Goal: Task Accomplishment & Management: Complete application form

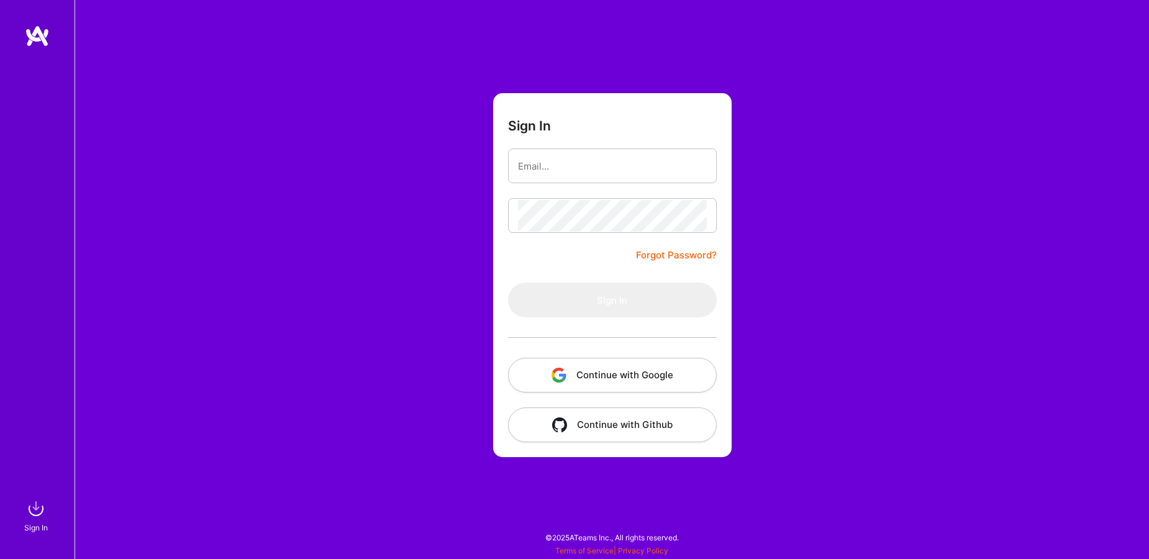
click at [573, 173] on input "email" at bounding box center [612, 166] width 189 height 32
type input "[EMAIL_ADDRESS][DOMAIN_NAME]"
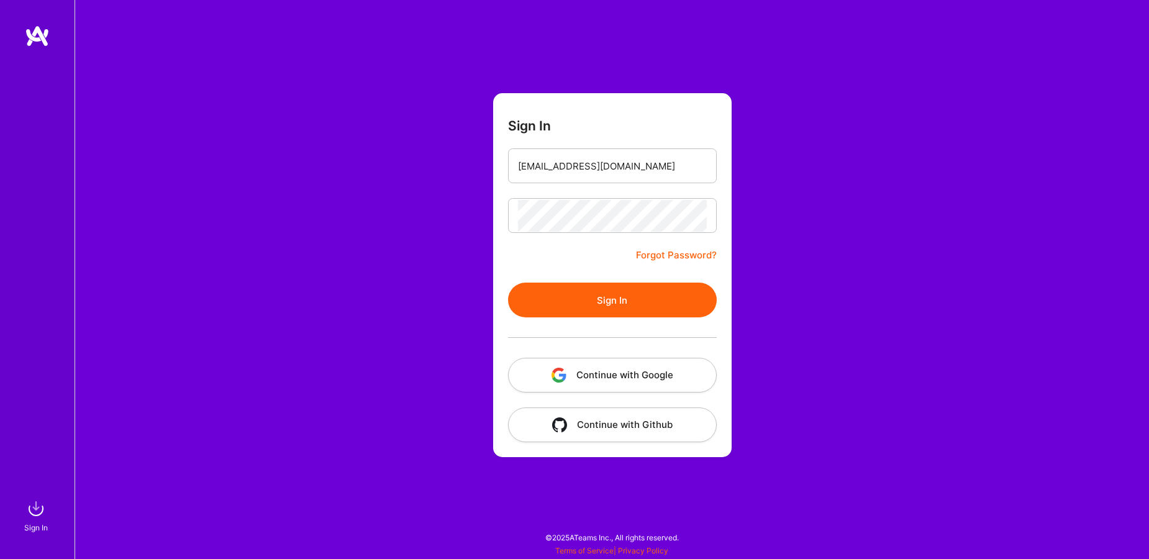
click at [608, 306] on button "Sign In" at bounding box center [612, 300] width 209 height 35
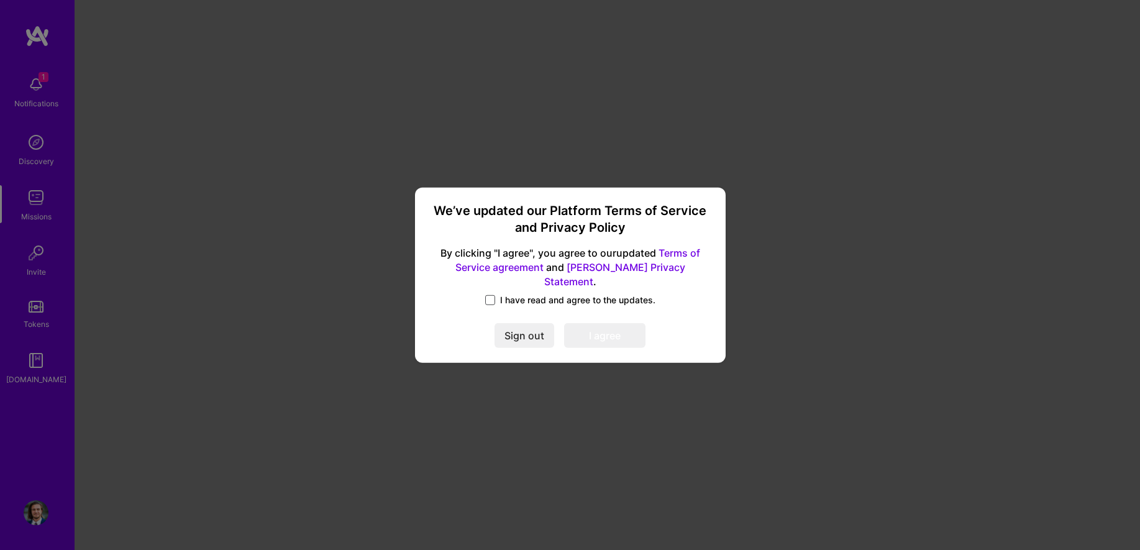
click at [487, 297] on span at bounding box center [490, 300] width 10 height 10
click at [0, 0] on input "I have read and agree to the updates." at bounding box center [0, 0] width 0 height 0
click at [631, 340] on button "I agree" at bounding box center [604, 335] width 81 height 25
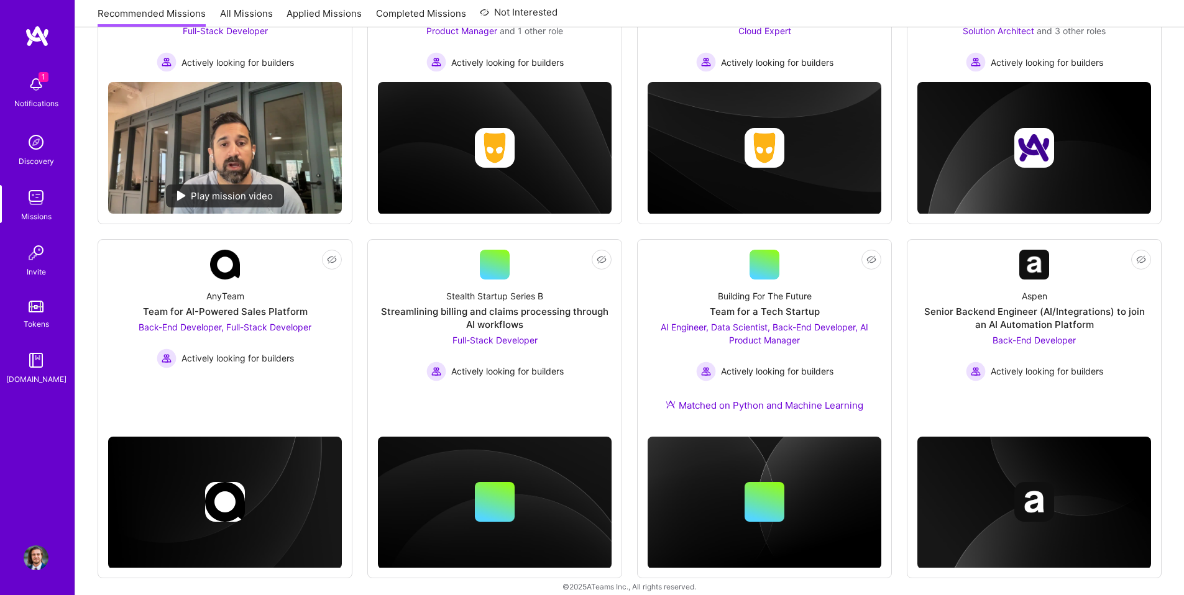
scroll to position [280, 0]
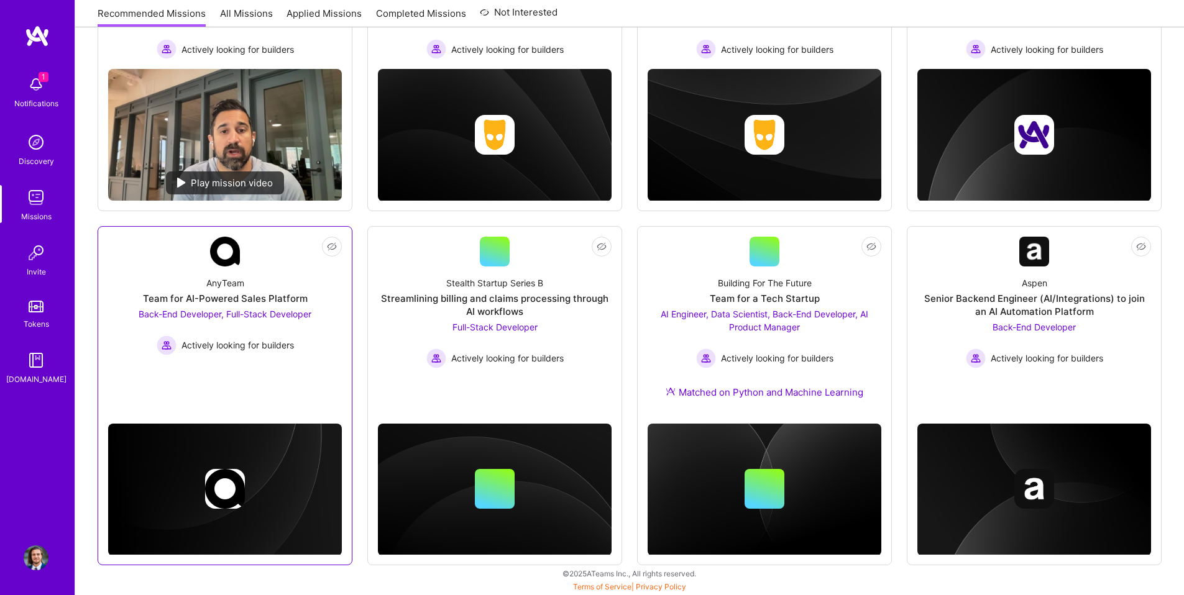
click at [140, 375] on link "Not Interested AnyTeam Team for AI-Powered Sales Platform Back-End Developer, F…" at bounding box center [225, 314] width 234 height 154
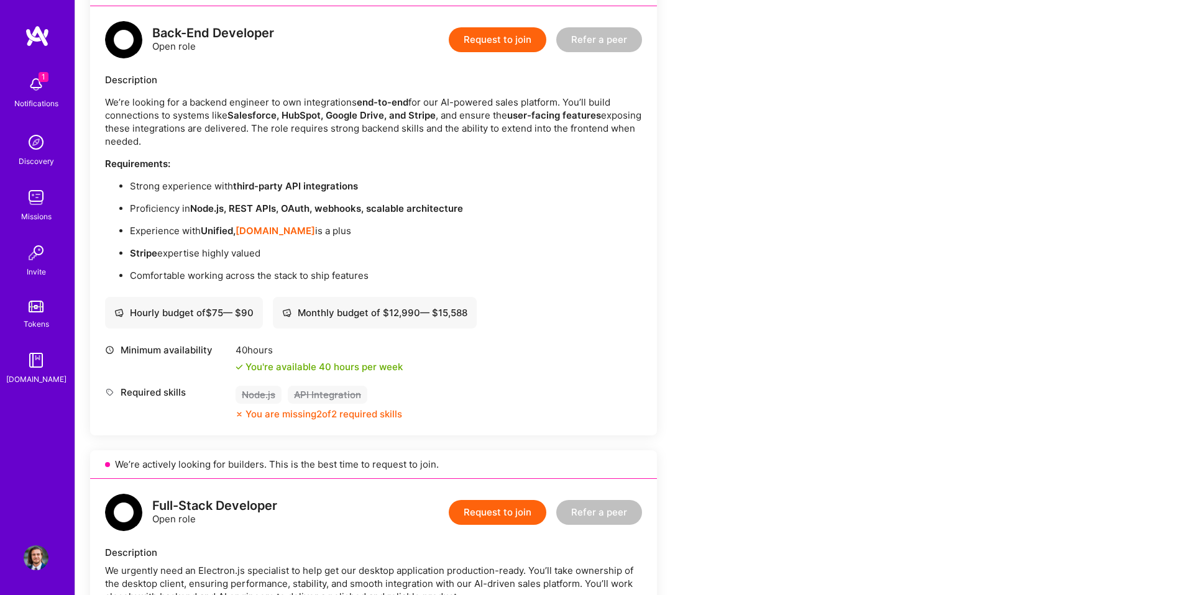
scroll to position [306, 0]
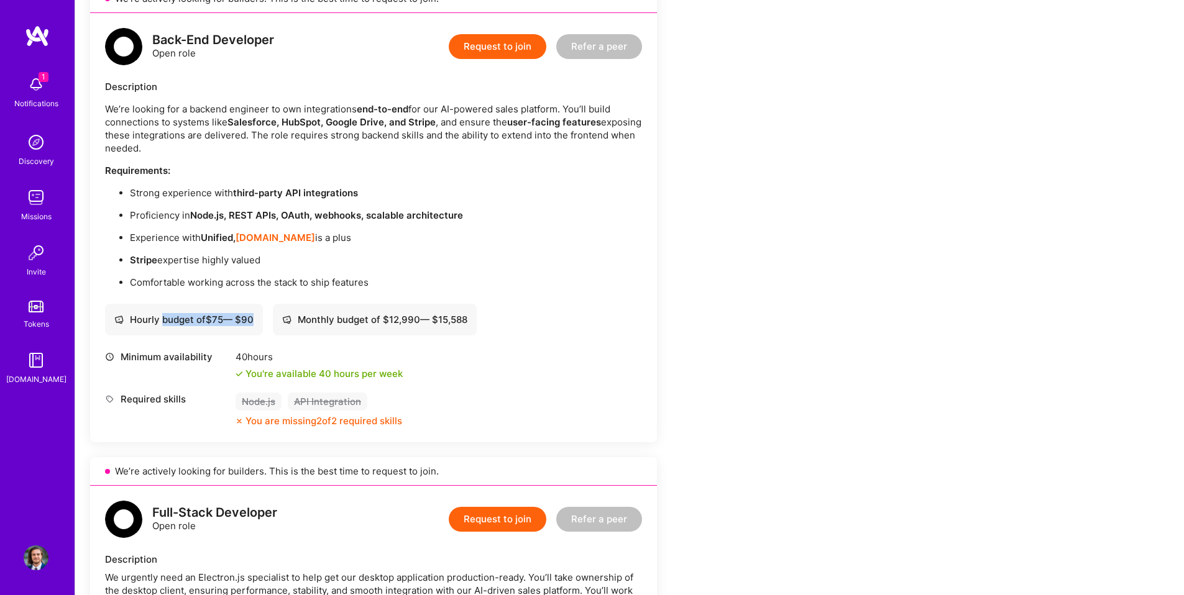
drag, startPoint x: 161, startPoint y: 317, endPoint x: 257, endPoint y: 312, distance: 95.8
click at [253, 320] on div "Hourly budget of $ 75 — $ 90" at bounding box center [183, 319] width 139 height 13
click at [260, 253] on ul "Strong experience with third-party API integrations Proficiency in Node.js, RES…" at bounding box center [373, 237] width 537 height 103
click at [257, 257] on p "Stripe expertise highly valued" at bounding box center [386, 259] width 512 height 13
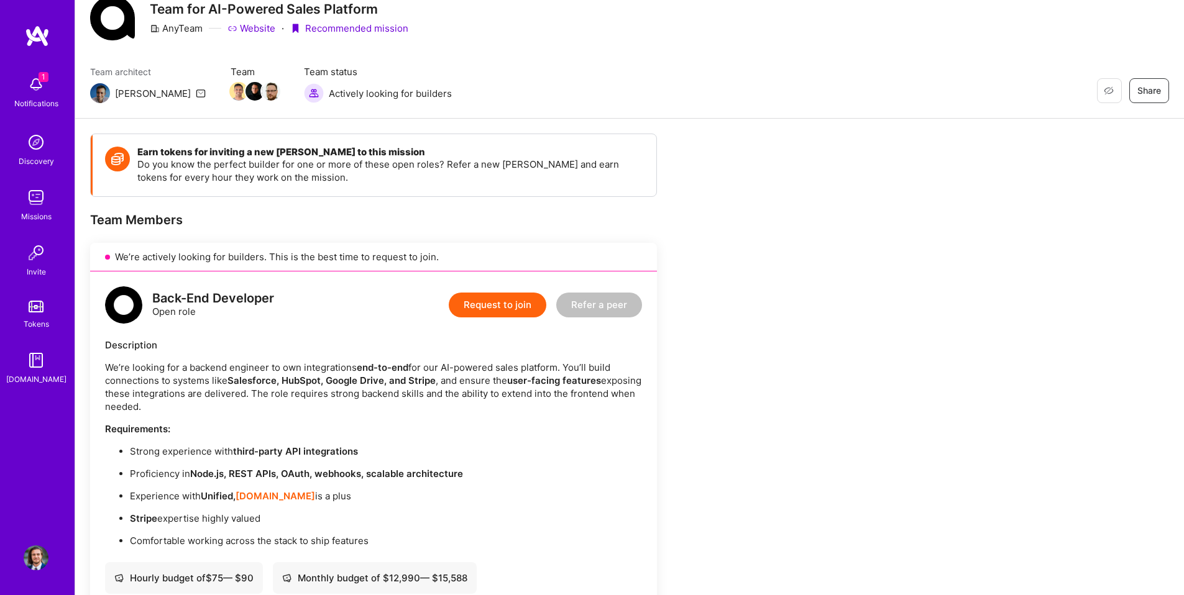
scroll to position [22, 0]
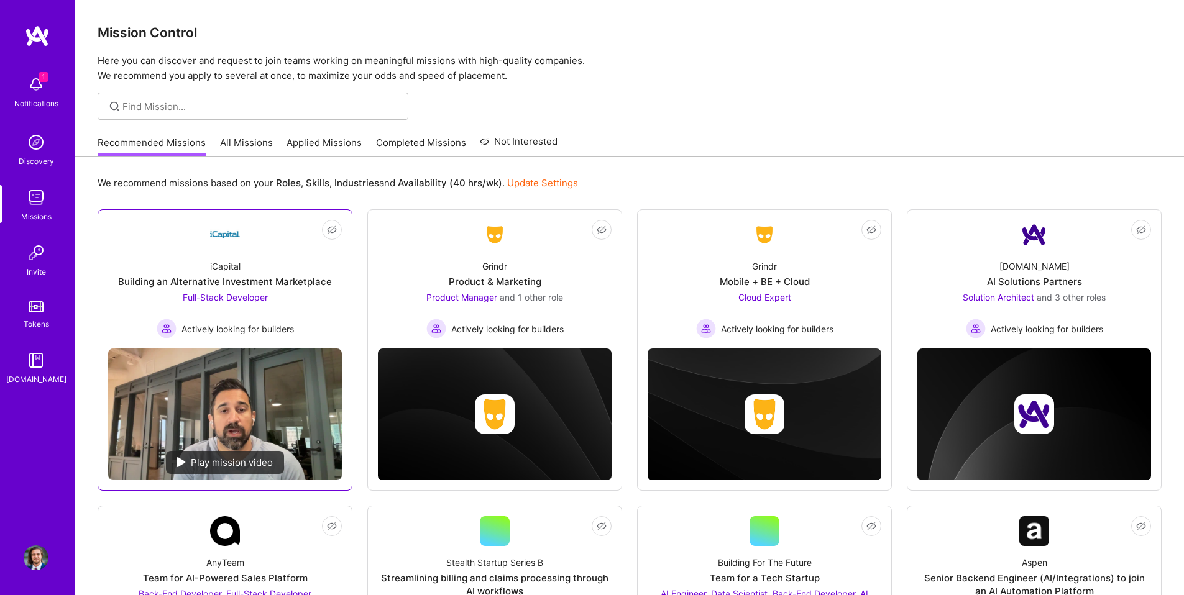
click at [147, 252] on div "iCapital Building an Alternative Investment Marketplace Full-Stack Developer Ac…" at bounding box center [225, 294] width 234 height 89
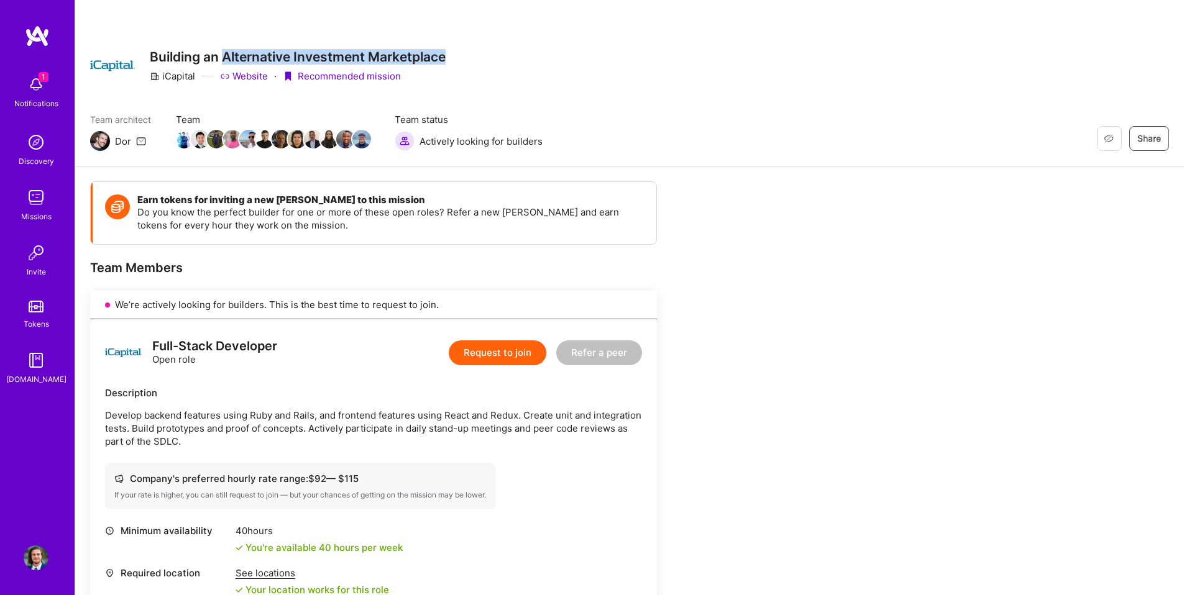
drag, startPoint x: 226, startPoint y: 55, endPoint x: 595, endPoint y: 50, distance: 369.1
click at [595, 50] on div "Restore Not Interested Share Building an Alternative Investment Marketplace iCa…" at bounding box center [629, 65] width 1079 height 45
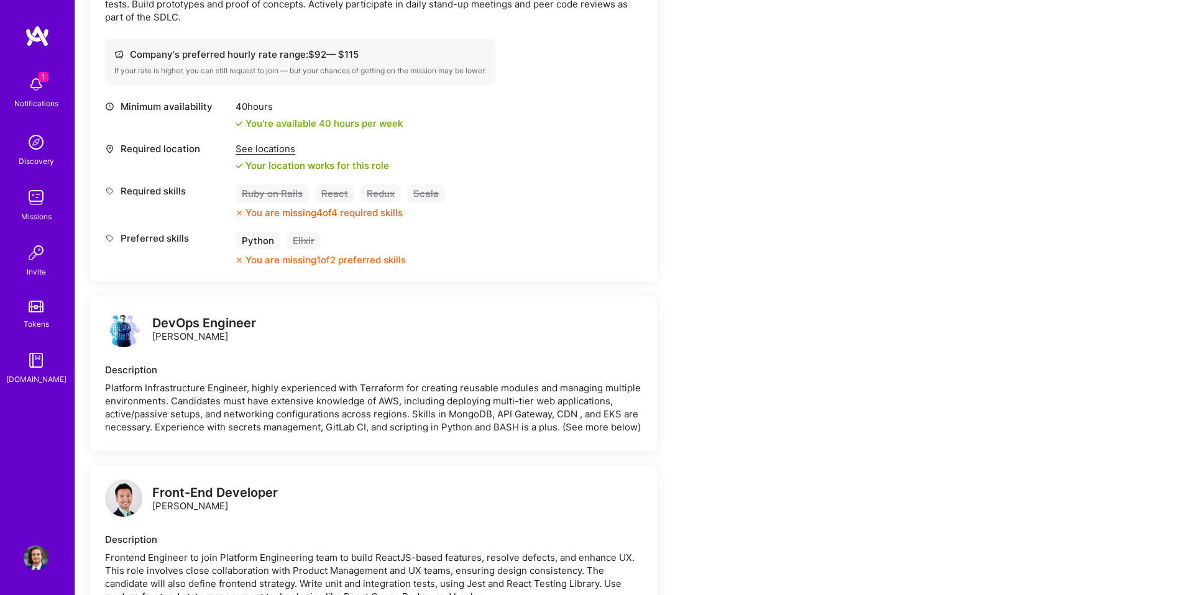
scroll to position [621, 0]
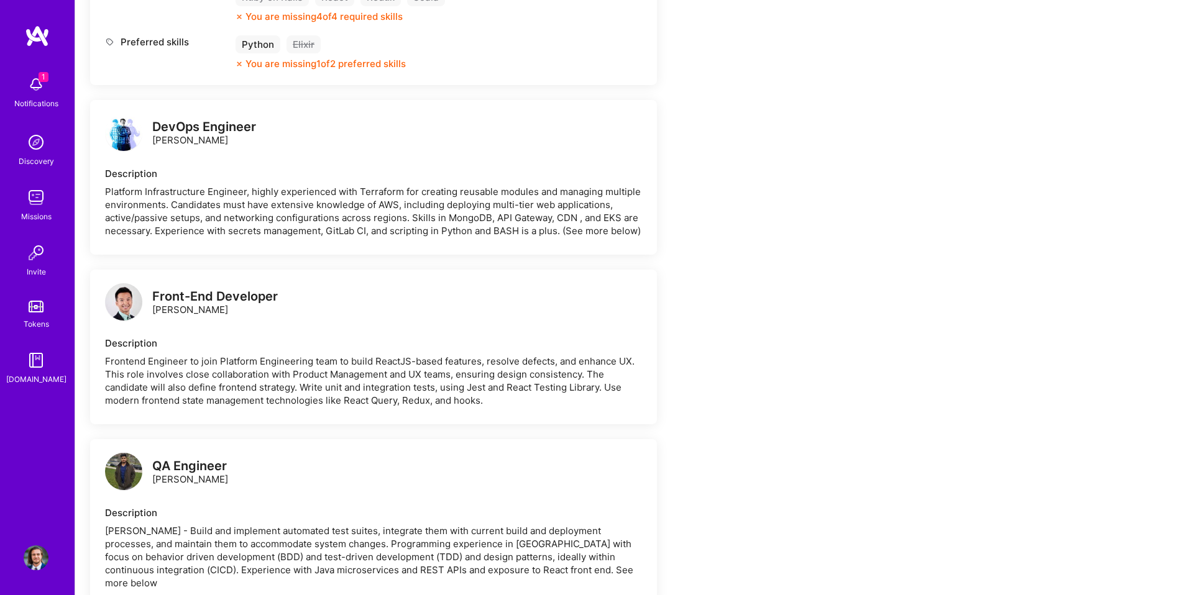
click at [125, 306] on img at bounding box center [123, 301] width 37 height 37
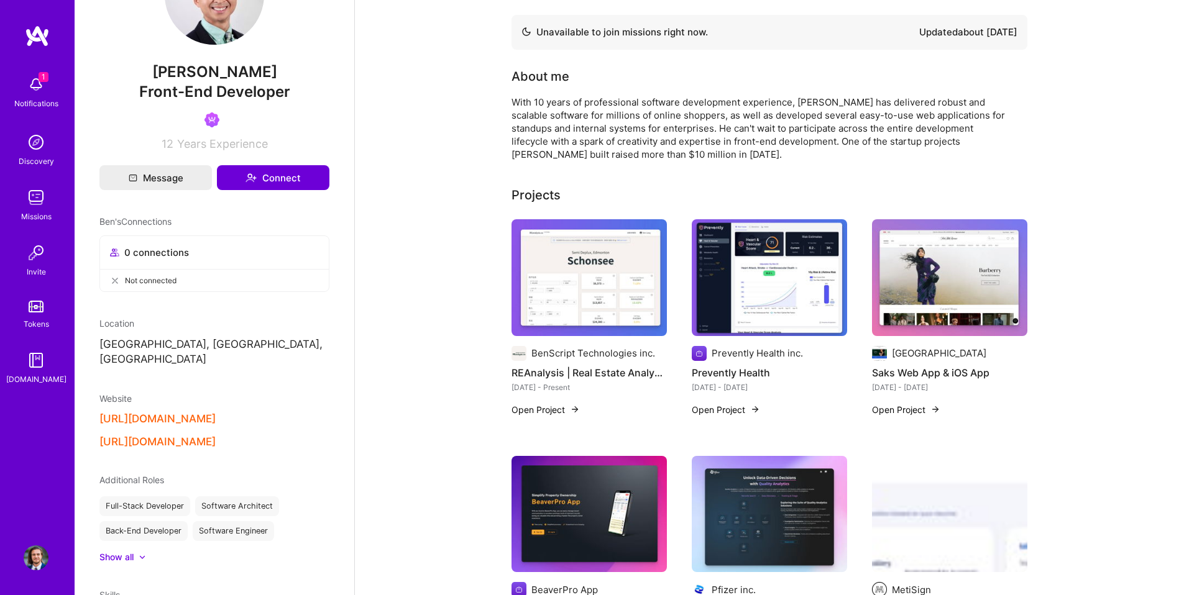
scroll to position [132, 0]
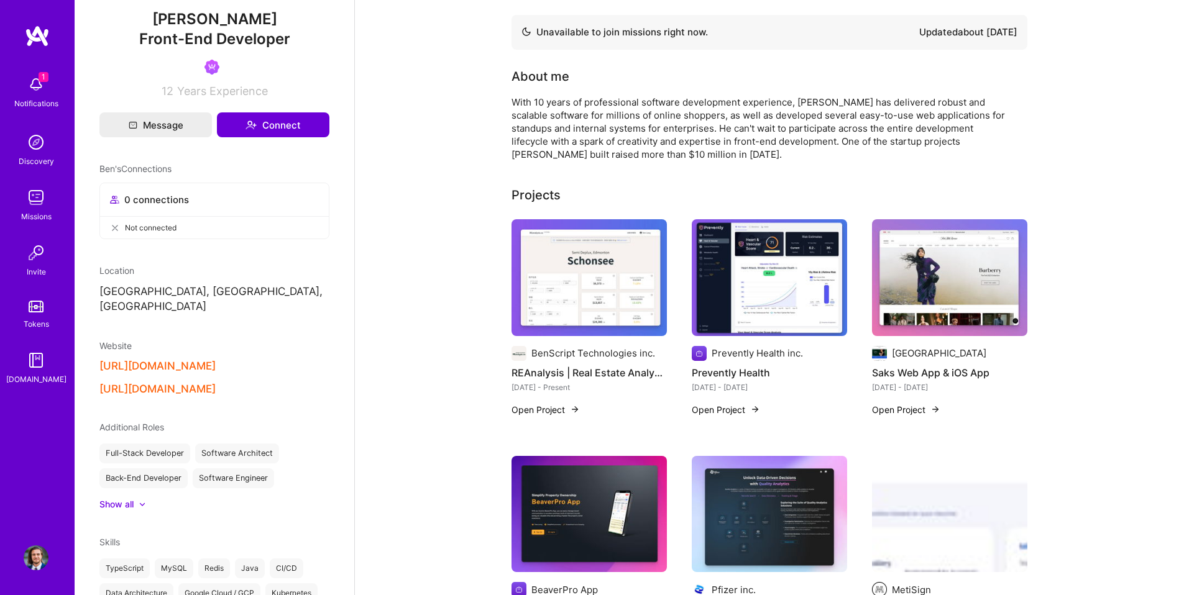
click at [148, 290] on p "[GEOGRAPHIC_DATA], [GEOGRAPHIC_DATA], [GEOGRAPHIC_DATA]" at bounding box center [214, 300] width 230 height 30
click at [234, 298] on p "[GEOGRAPHIC_DATA], [GEOGRAPHIC_DATA], [GEOGRAPHIC_DATA]" at bounding box center [214, 300] width 230 height 30
click at [216, 360] on button "[URL][DOMAIN_NAME]" at bounding box center [157, 366] width 116 height 13
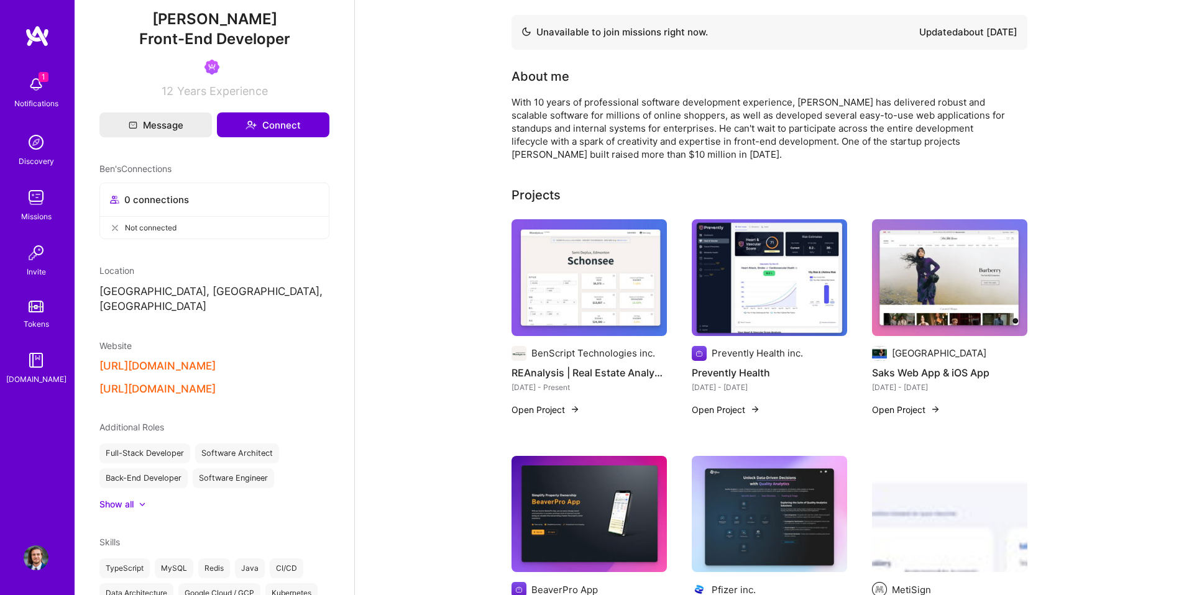
click at [40, 258] on img at bounding box center [36, 252] width 25 height 25
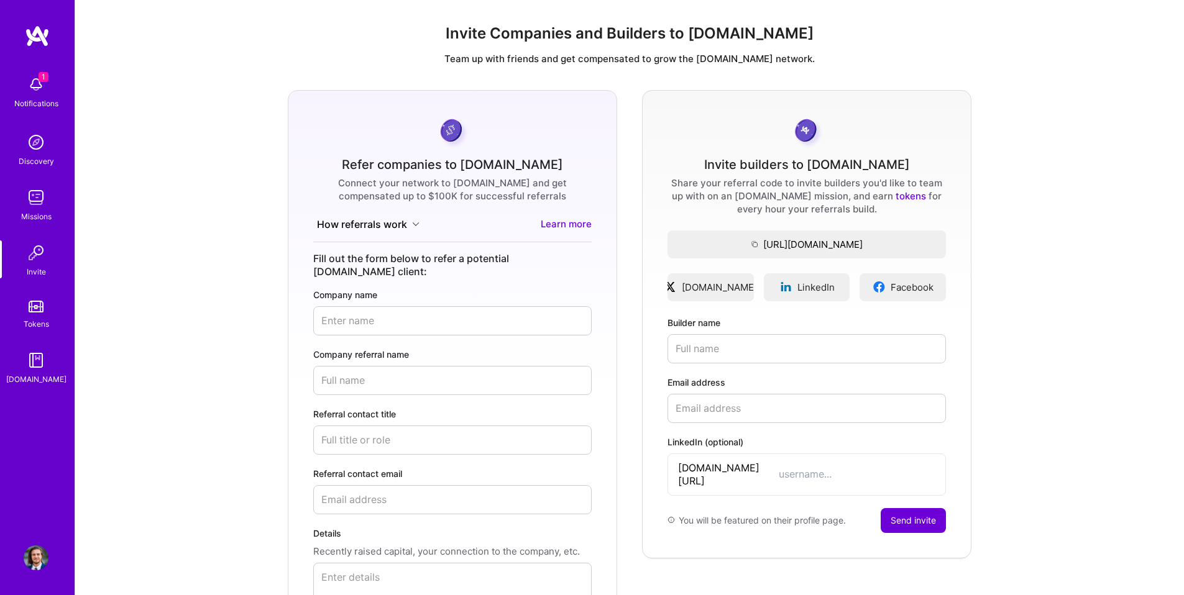
click at [381, 312] on input "Company name" at bounding box center [452, 320] width 278 height 29
click at [396, 368] on input "Company referral name" at bounding box center [452, 380] width 278 height 29
click at [343, 308] on input "Halluminate" at bounding box center [452, 320] width 278 height 29
type input "Last Theorem Strategies"
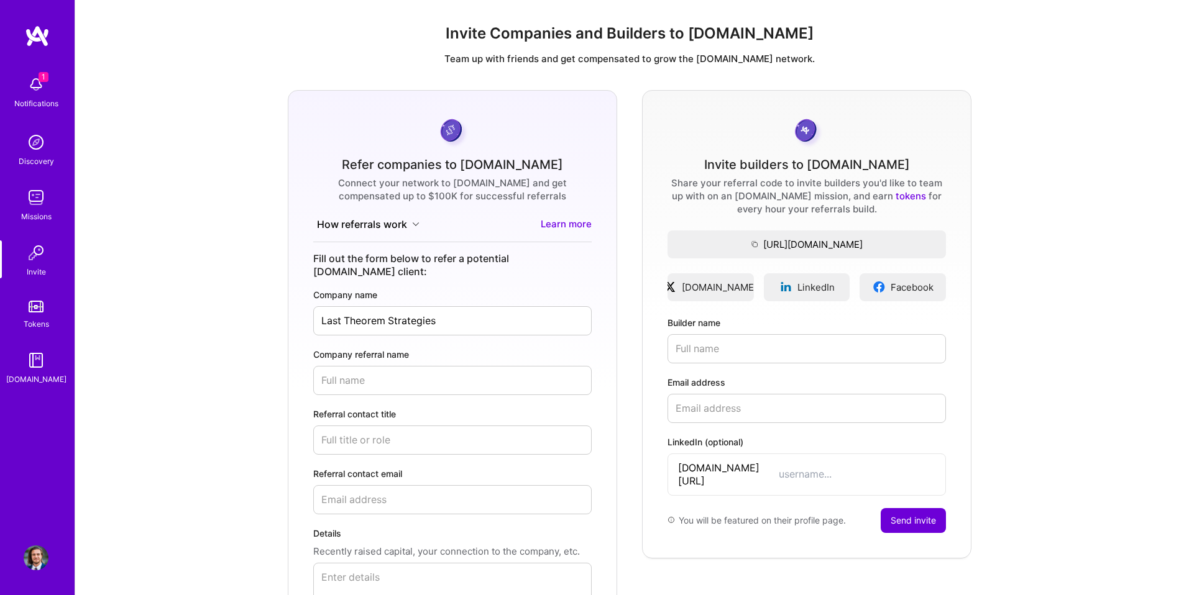
click at [406, 366] on input "Company referral name" at bounding box center [452, 380] width 278 height 29
type input "[URL]"
click at [391, 426] on input "Referral contact title" at bounding box center [452, 440] width 278 height 29
type input "CEO"
click at [415, 488] on input "Referral contact email" at bounding box center [452, 499] width 278 height 29
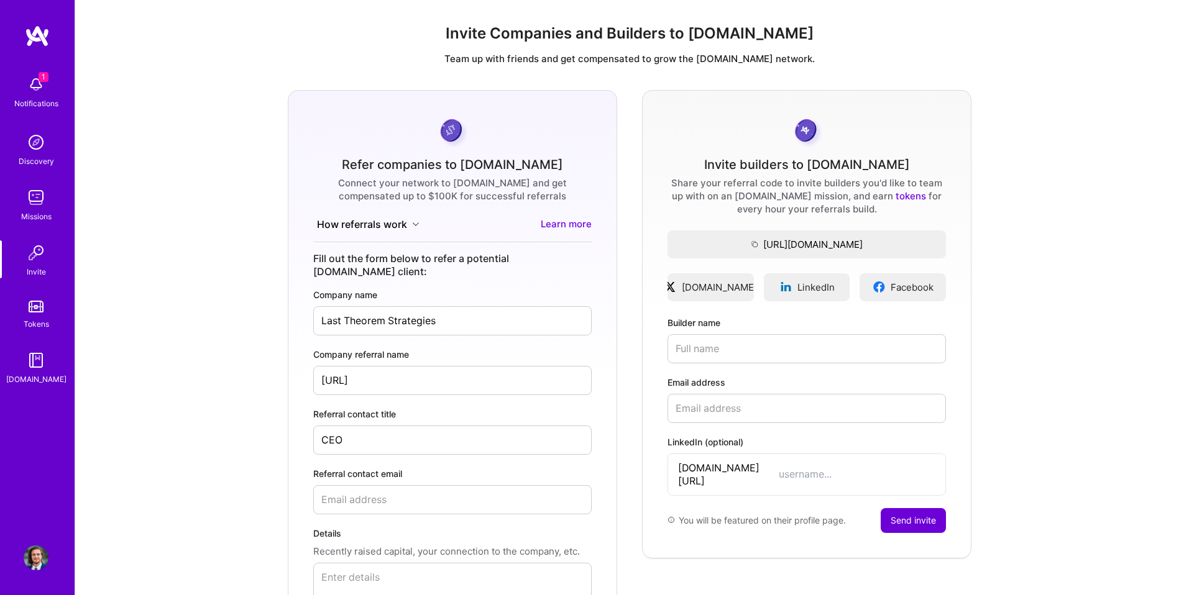
click at [355, 366] on input "[URL]" at bounding box center [452, 380] width 278 height 29
type input "[PERSON_NAME]"
click at [398, 306] on input "Last Theorem Strategies" at bounding box center [452, 320] width 278 height 29
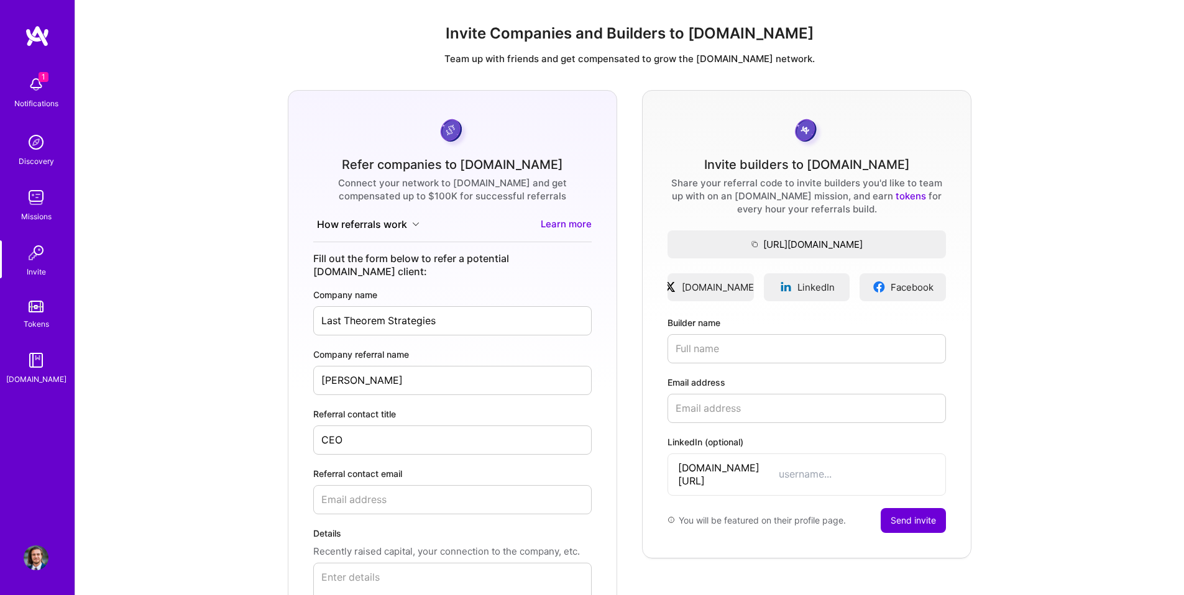
click at [398, 306] on input "Last Theorem Strategies" at bounding box center [452, 320] width 278 height 29
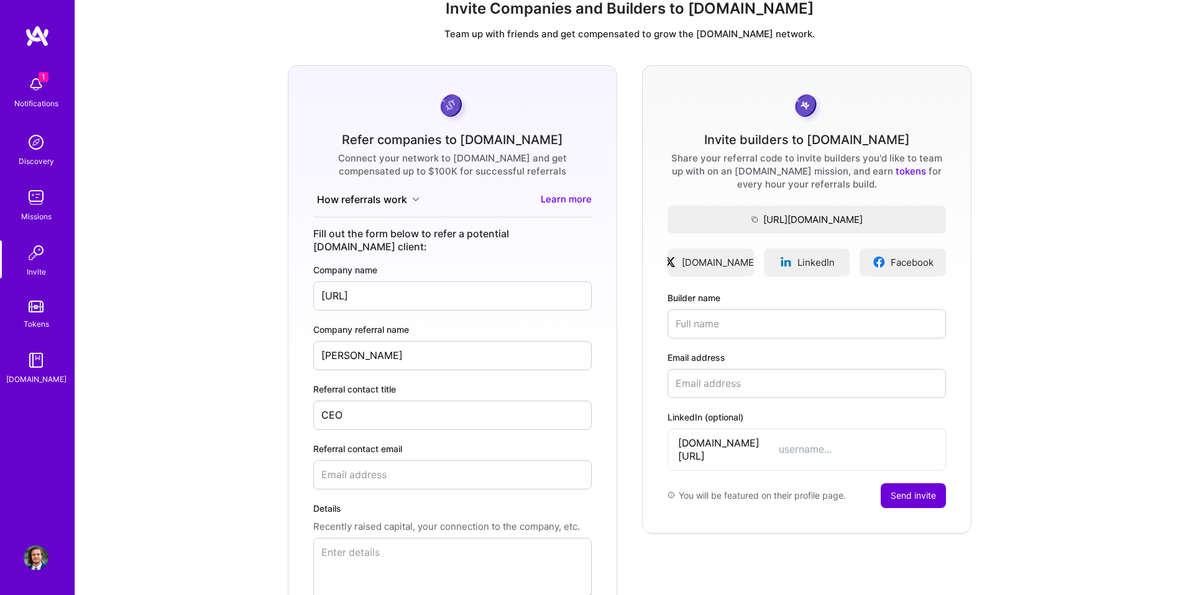
scroll to position [29, 0]
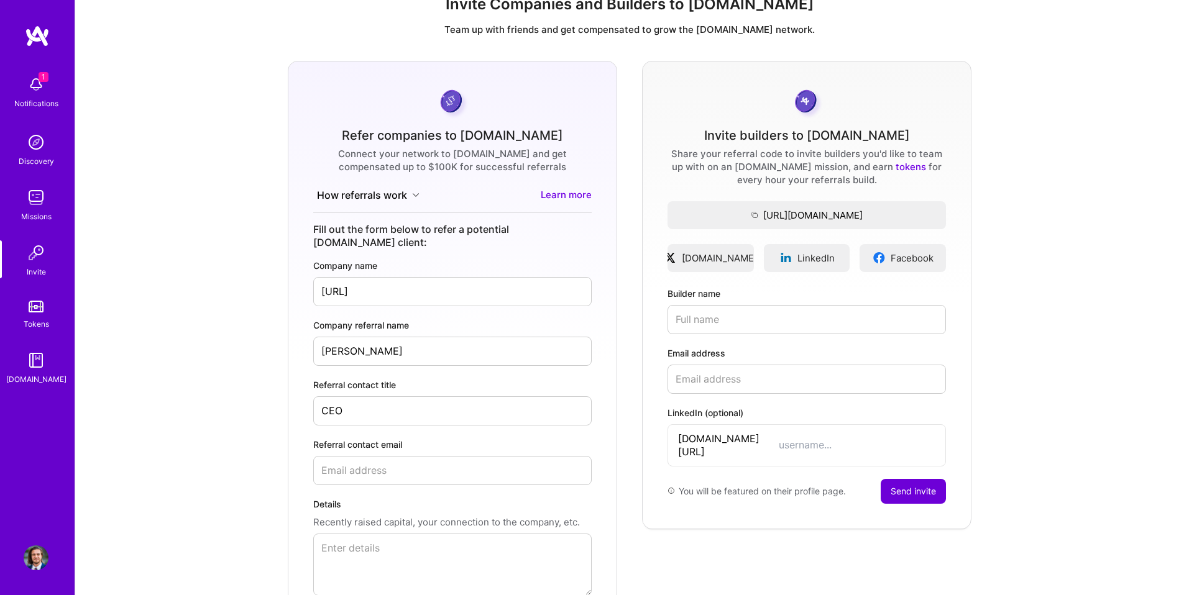
type input "[URL]"
click at [357, 461] on input "Referral contact email" at bounding box center [452, 470] width 278 height 29
click at [372, 534] on textarea "Details" at bounding box center [452, 565] width 278 height 62
click at [383, 458] on input "[PERSON_NAME][EMAIL_ADDRESS]" at bounding box center [452, 470] width 278 height 29
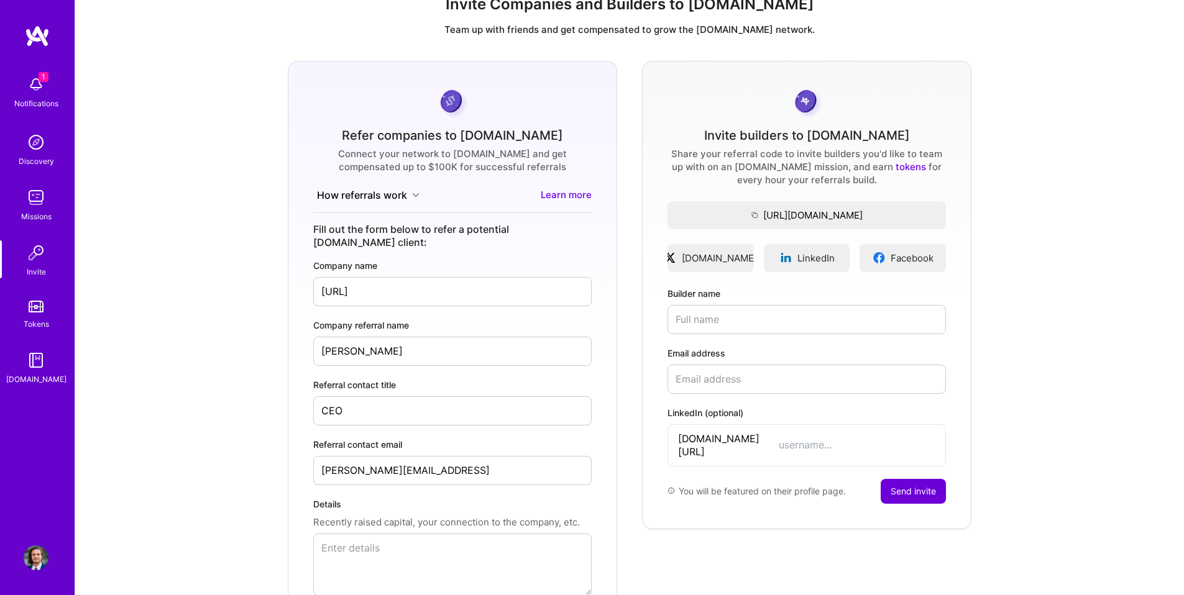
click at [383, 458] on input "[PERSON_NAME][EMAIL_ADDRESS]" at bounding box center [452, 470] width 278 height 29
paste input
click at [378, 534] on textarea "Details" at bounding box center [452, 565] width 278 height 62
click at [463, 456] on input "[PERSON_NAME][EMAIL_ADDRESS]" at bounding box center [452, 470] width 278 height 29
type input "[PERSON_NAME][EMAIL_ADDRESS]"
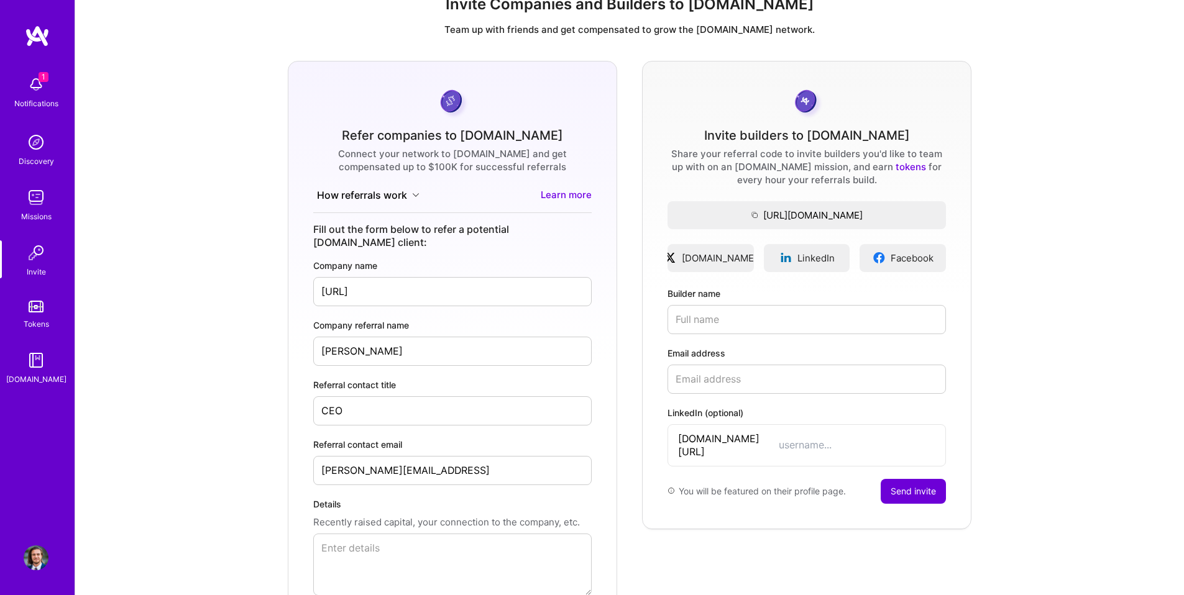
click at [419, 548] on textarea "Details" at bounding box center [452, 565] width 278 height 62
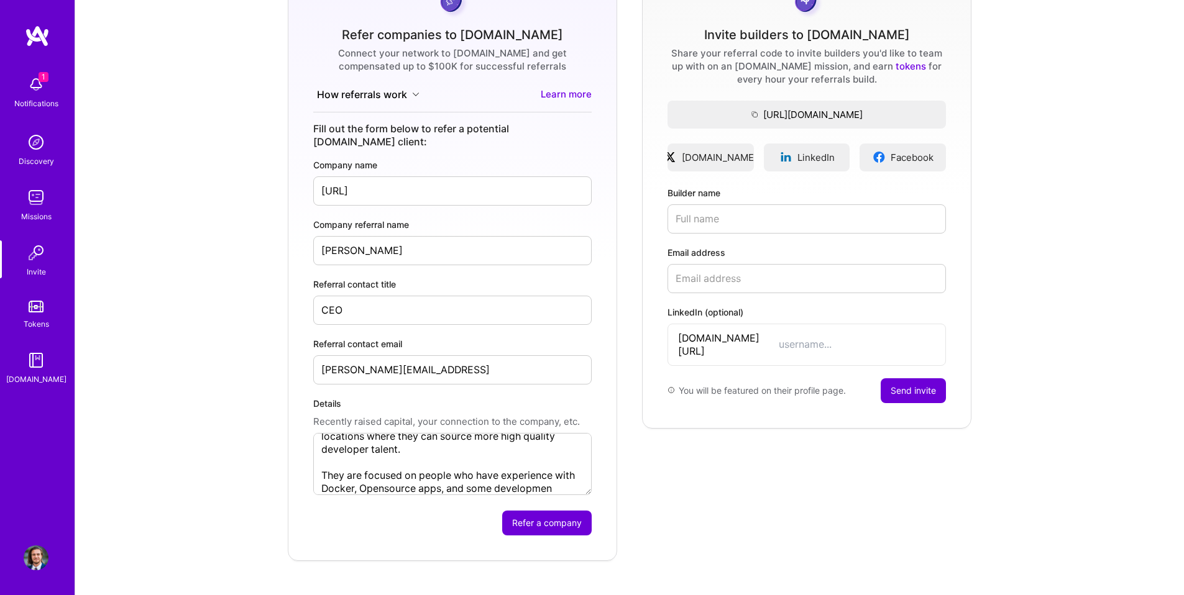
scroll to position [63, 0]
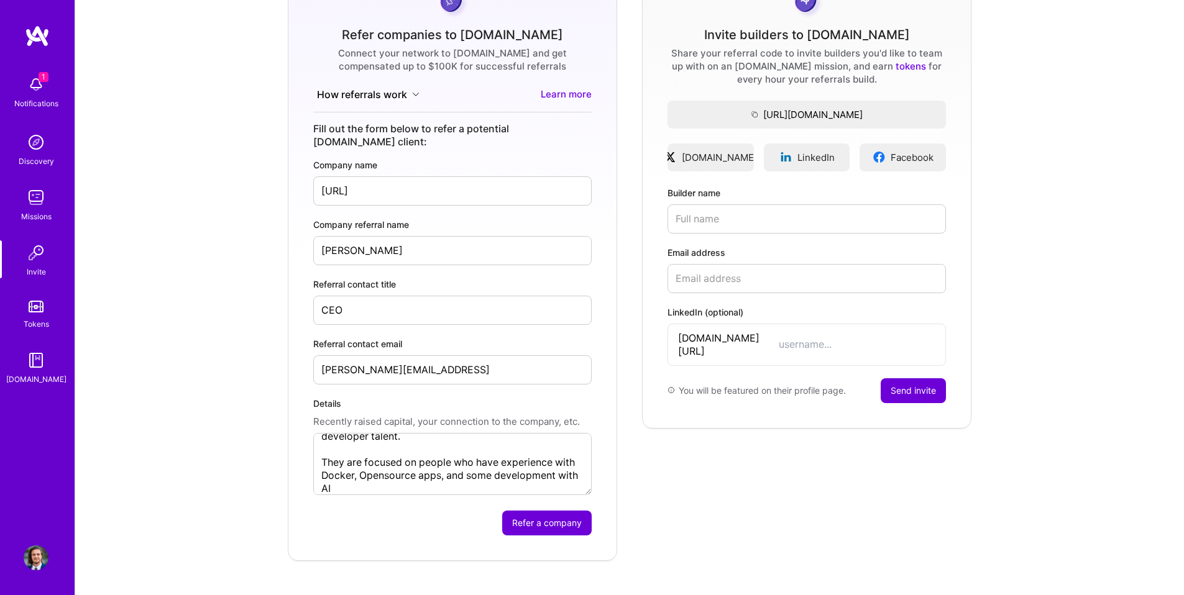
type textarea "Halluminate recently raised a large Seed round post YCombinator. I have worked …"
click at [529, 513] on button "Refer a company" at bounding box center [546, 523] width 89 height 25
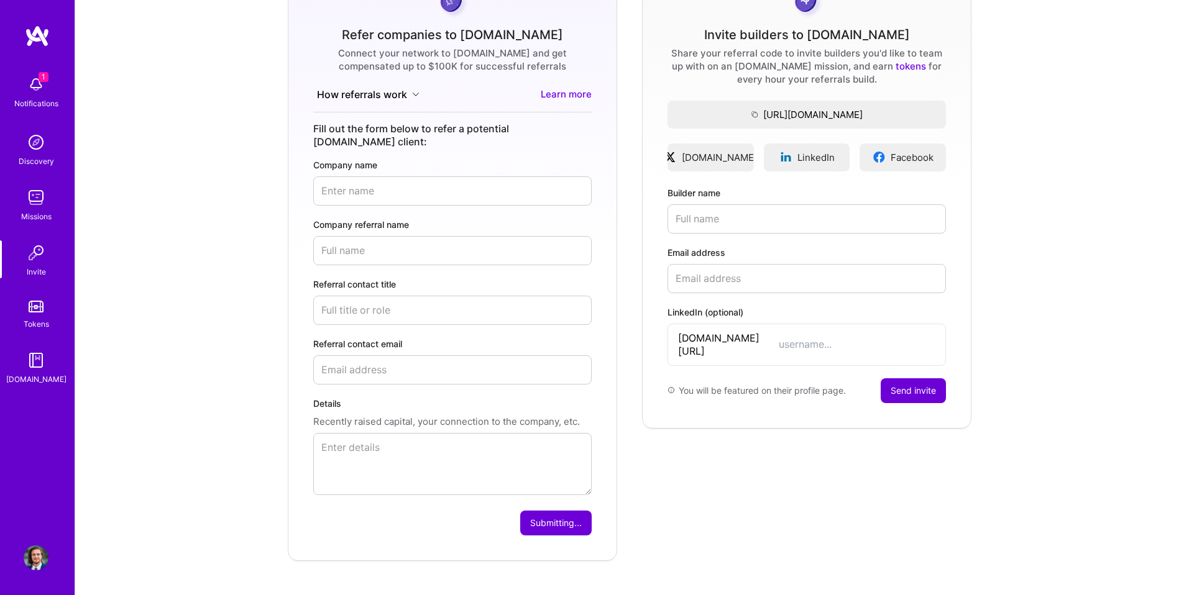
scroll to position [0, 0]
click at [398, 107] on form "Refer companies to [DOMAIN_NAME] Connect your network to [DOMAIN_NAME] and get …" at bounding box center [452, 260] width 329 height 601
click at [396, 94] on button "How referrals work" at bounding box center [368, 95] width 110 height 14
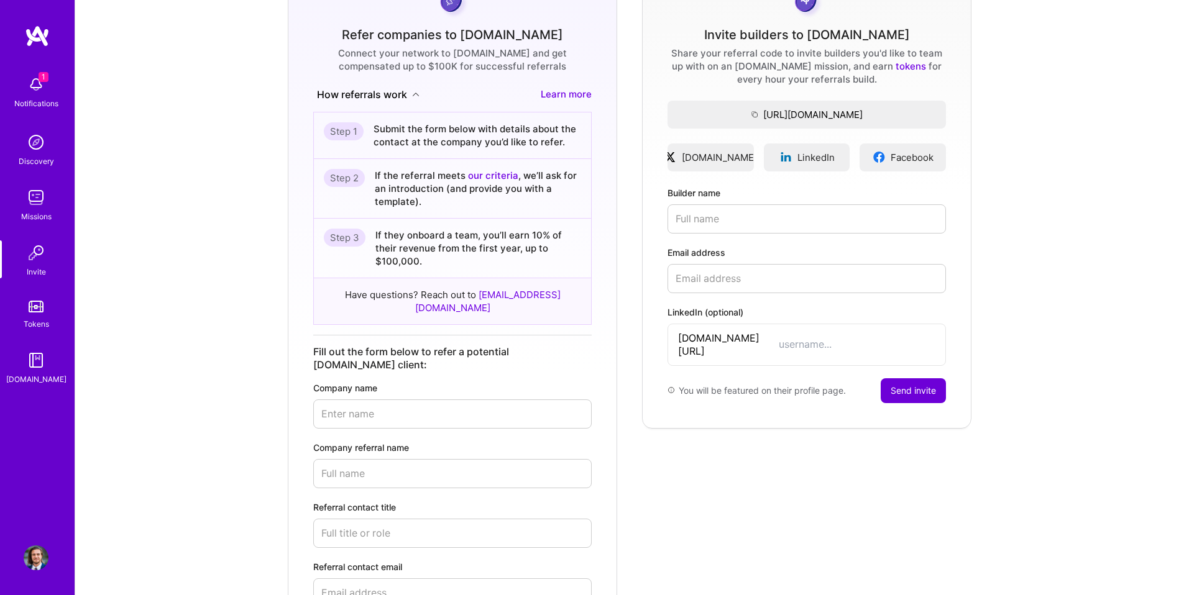
click at [482, 174] on link "our criteria" at bounding box center [493, 176] width 50 height 12
click at [31, 94] on img at bounding box center [36, 84] width 25 height 25
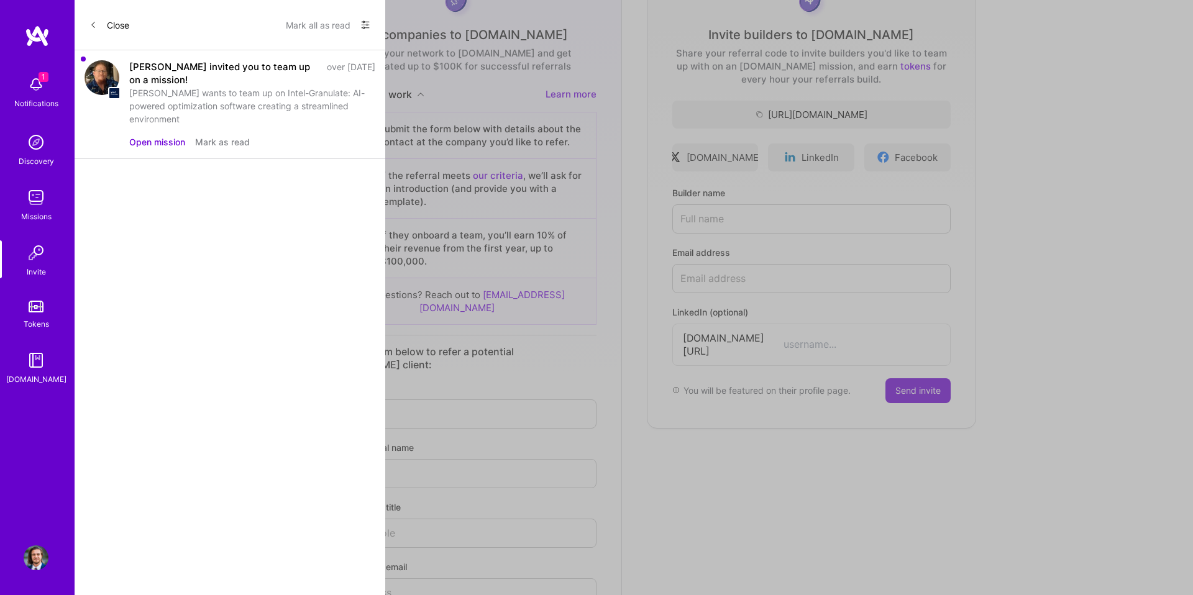
click at [226, 135] on button "Mark as read" at bounding box center [222, 141] width 55 height 13
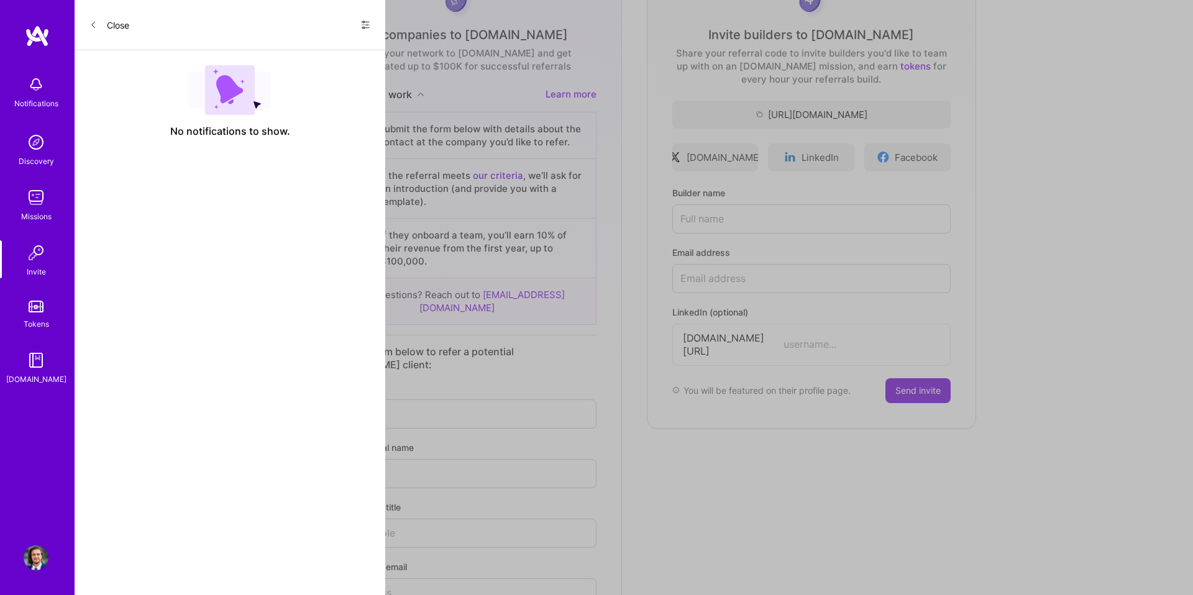
drag, startPoint x: 95, startPoint y: 29, endPoint x: 132, endPoint y: 1, distance: 45.7
click at [95, 29] on span at bounding box center [92, 25] width 7 height 11
